Goal: Task Accomplishment & Management: Manage account settings

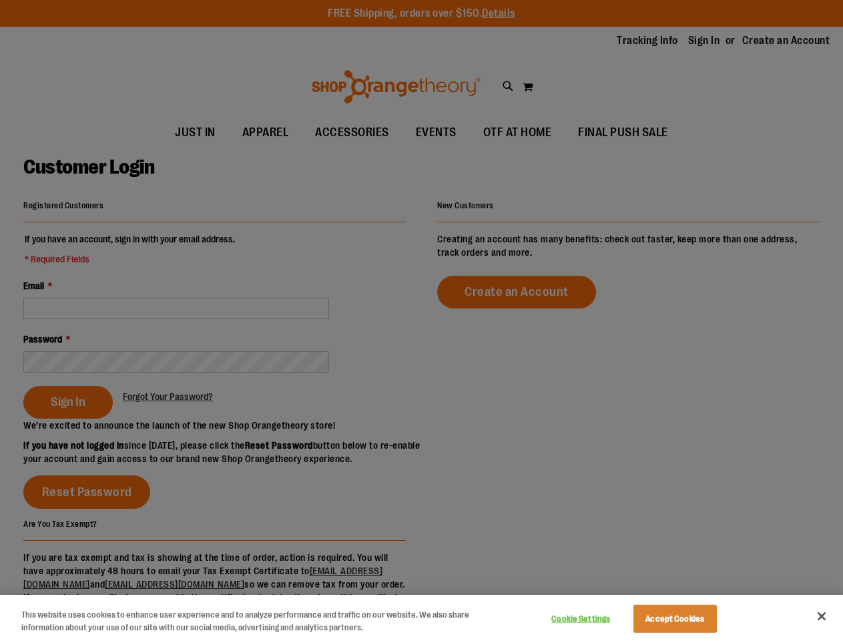
click at [421, 320] on div at bounding box center [421, 320] width 843 height 641
click at [597, 619] on button "Cookie Settings" at bounding box center [580, 618] width 83 height 27
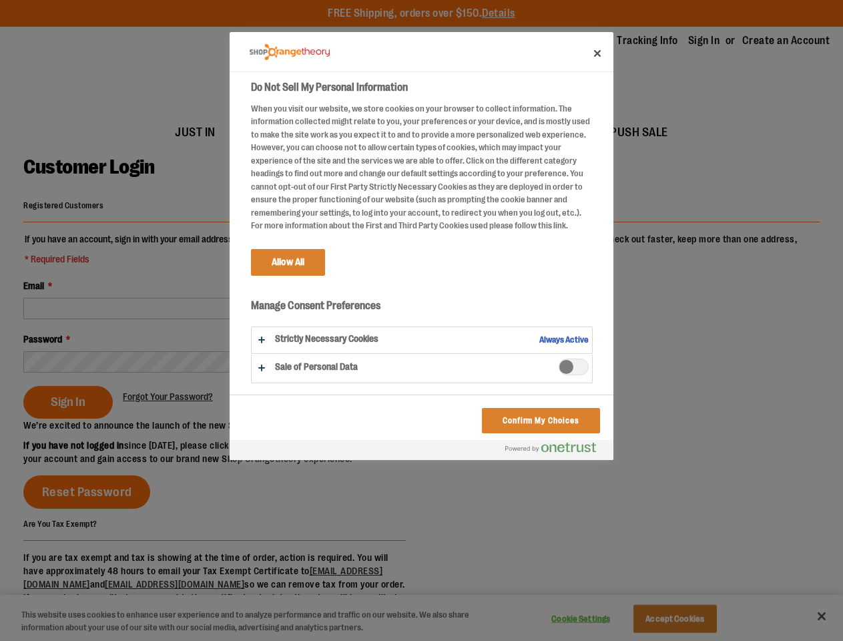
click at [691, 619] on div at bounding box center [421, 320] width 843 height 641
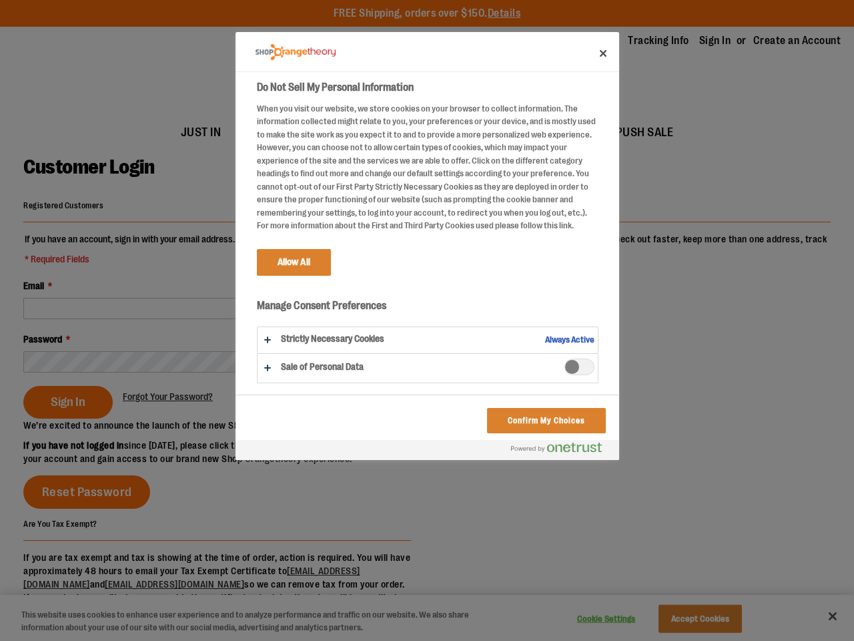
click at [822, 616] on div at bounding box center [427, 320] width 854 height 641
